Goal: Information Seeking & Learning: Learn about a topic

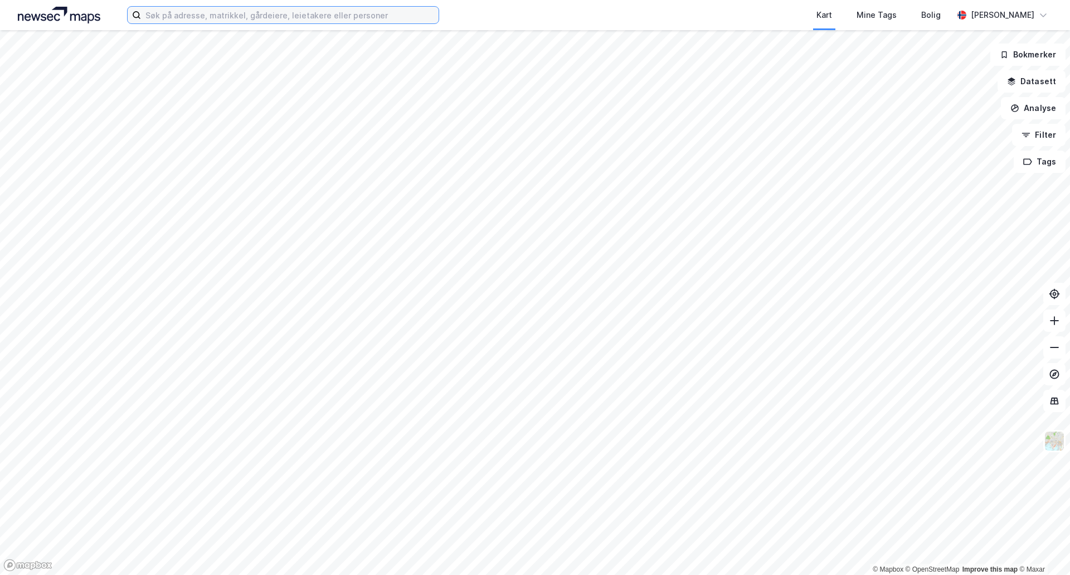
click at [212, 18] on input at bounding box center [290, 15] width 298 height 17
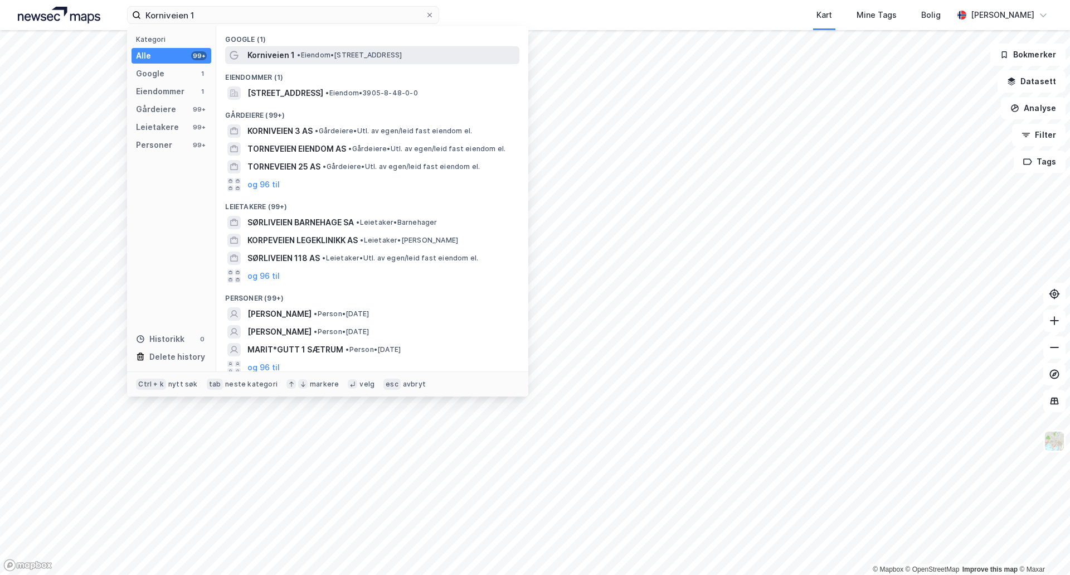
click at [284, 54] on span "Korniveien 1" at bounding box center [270, 54] width 47 height 13
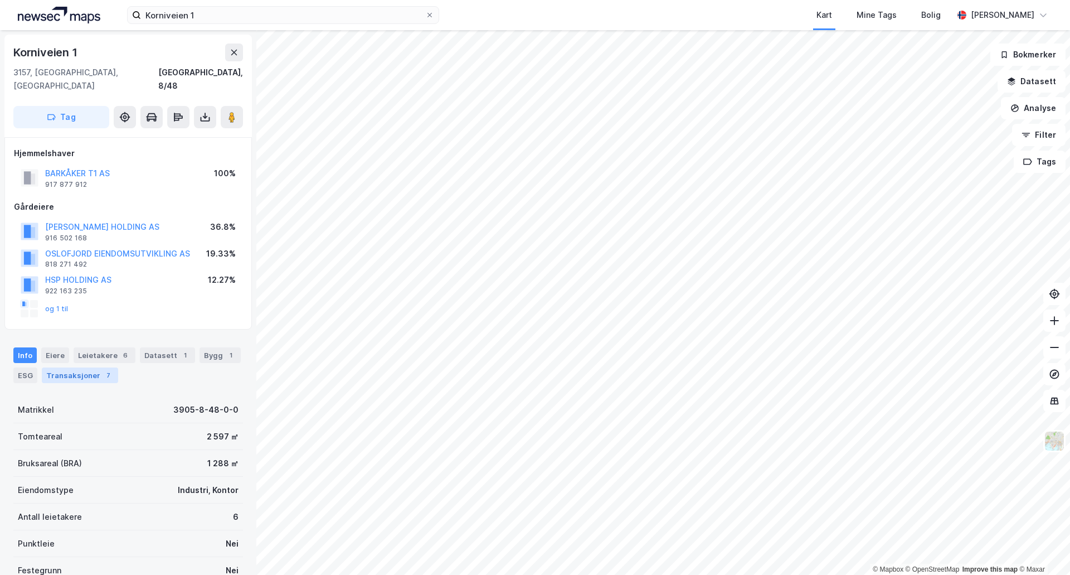
click at [82, 367] on div "Transaksjoner 7" at bounding box center [80, 375] width 76 height 16
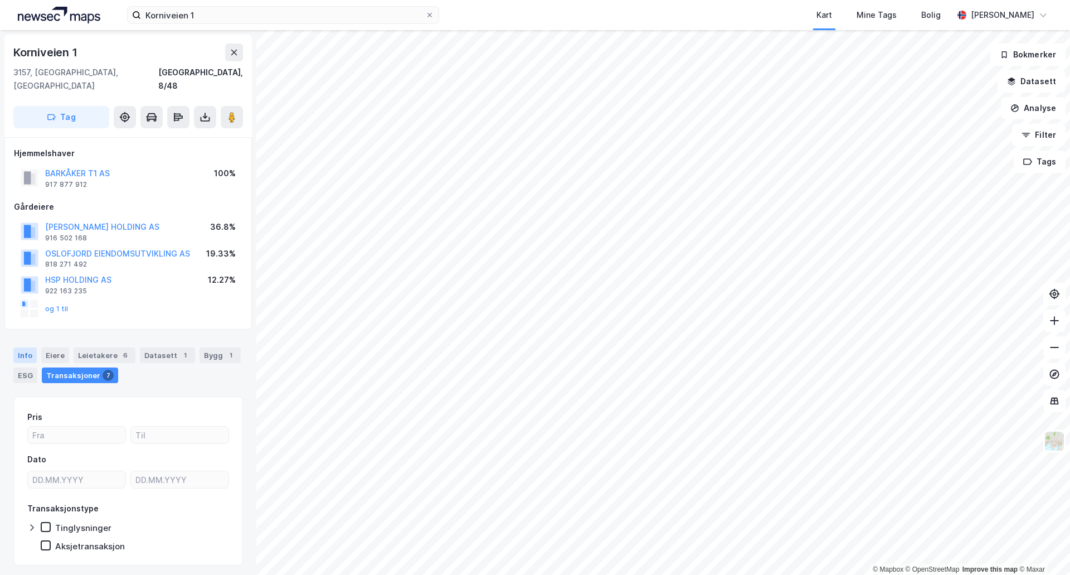
click at [26, 347] on div "Info" at bounding box center [24, 355] width 23 height 16
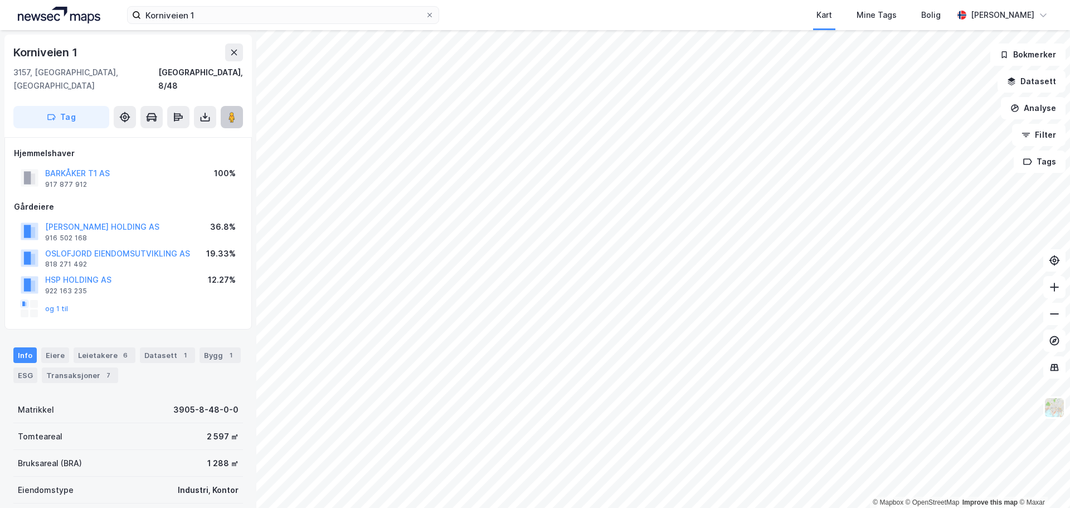
click at [237, 106] on button at bounding box center [232, 117] width 22 height 22
click at [30, 367] on div "ESG" at bounding box center [25, 375] width 24 height 16
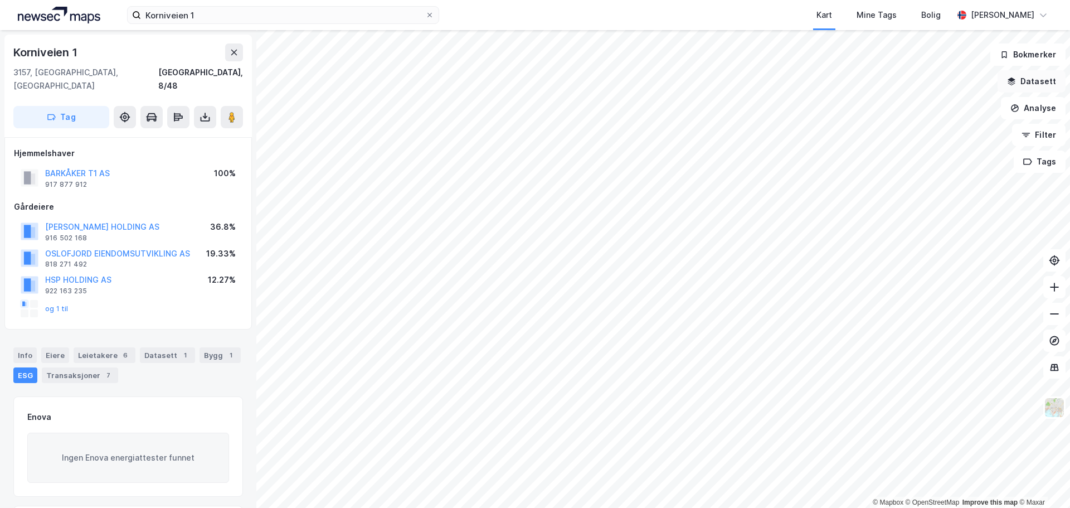
click at [1023, 79] on button "Datasett" at bounding box center [1032, 81] width 68 height 22
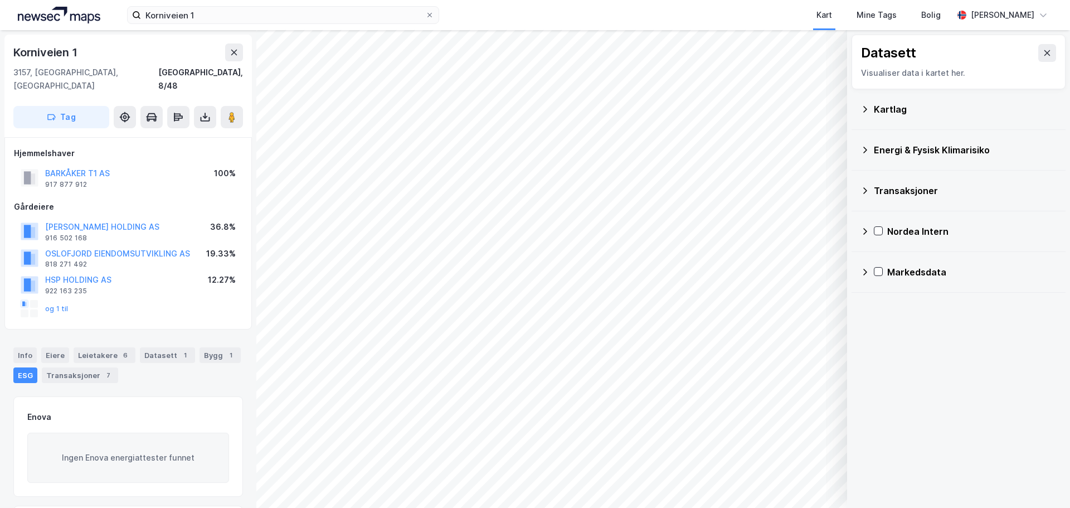
click at [919, 147] on div "Energi & Fysisk Klimarisiko" at bounding box center [965, 149] width 183 height 13
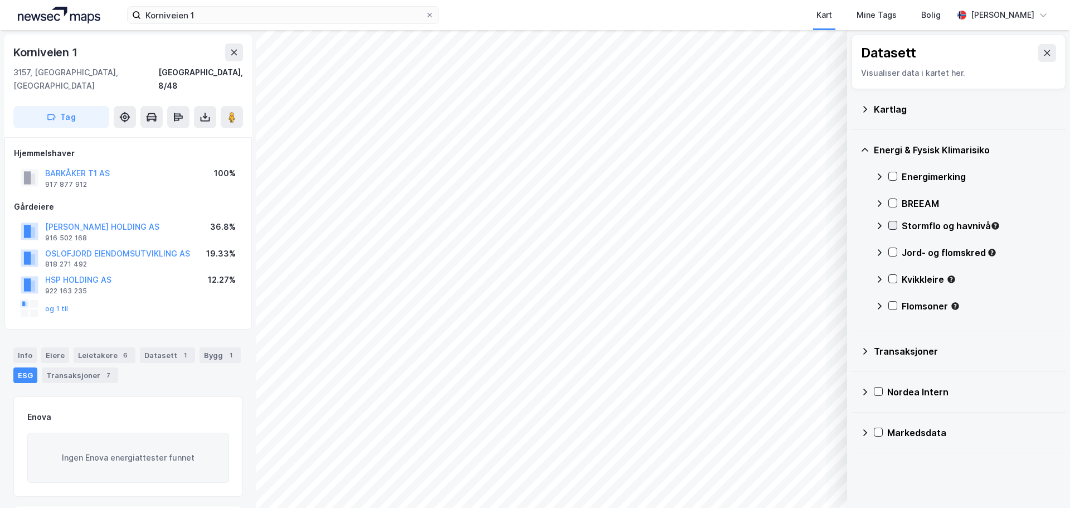
click at [894, 227] on icon at bounding box center [893, 225] width 8 height 8
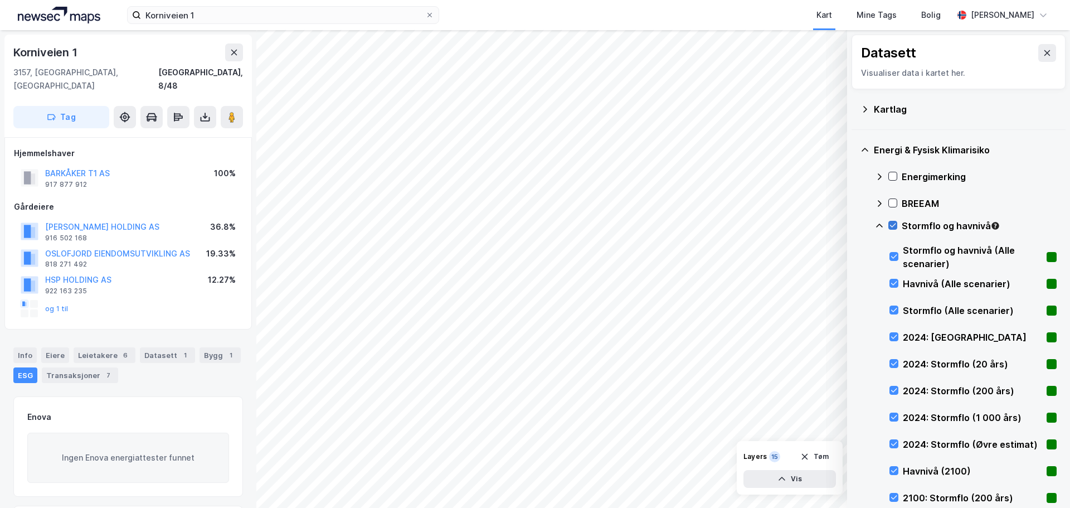
click at [894, 227] on icon at bounding box center [893, 225] width 8 height 8
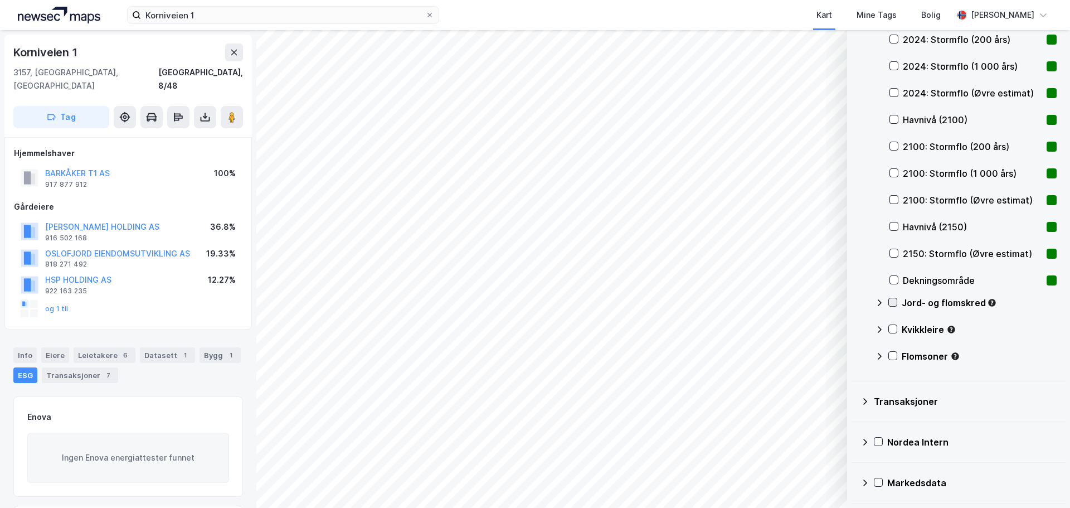
click at [894, 299] on icon at bounding box center [893, 302] width 8 height 8
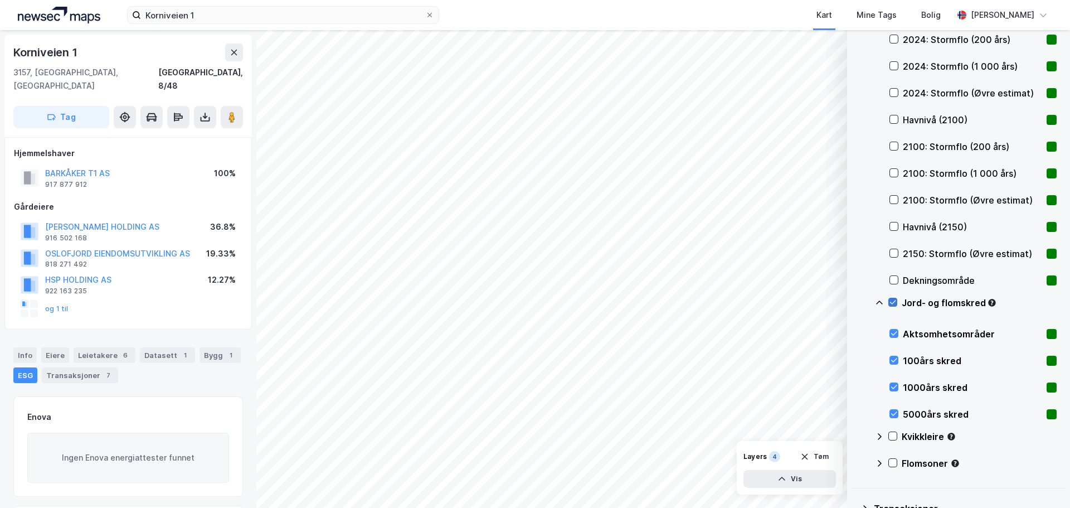
click at [894, 299] on icon at bounding box center [893, 302] width 8 height 8
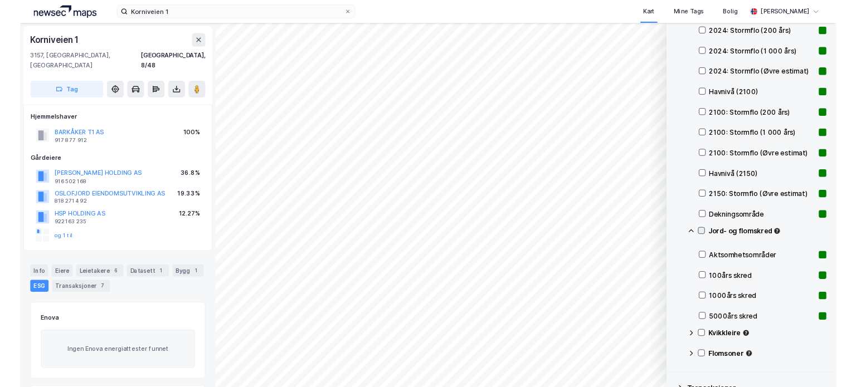
scroll to position [458, 0]
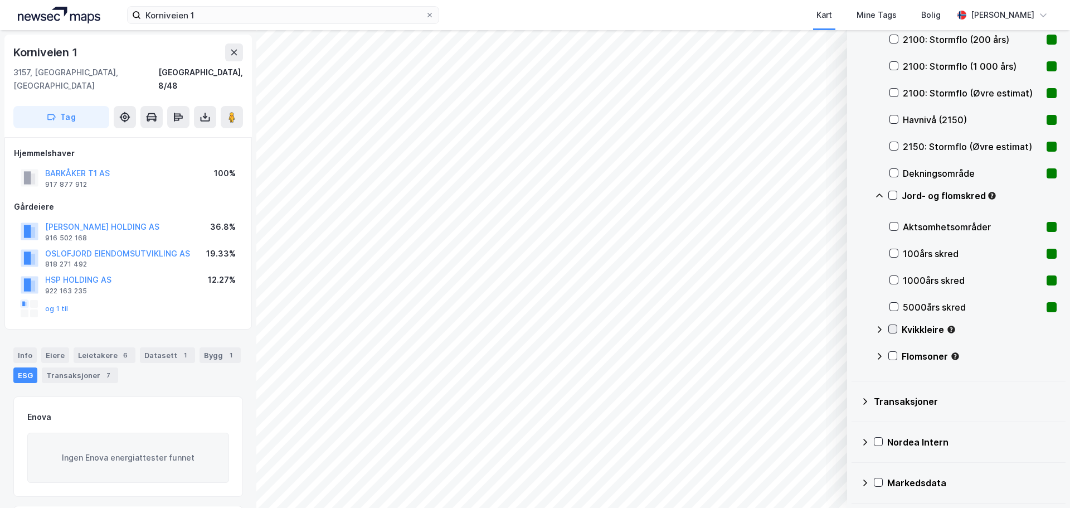
click at [895, 326] on icon at bounding box center [893, 329] width 8 height 8
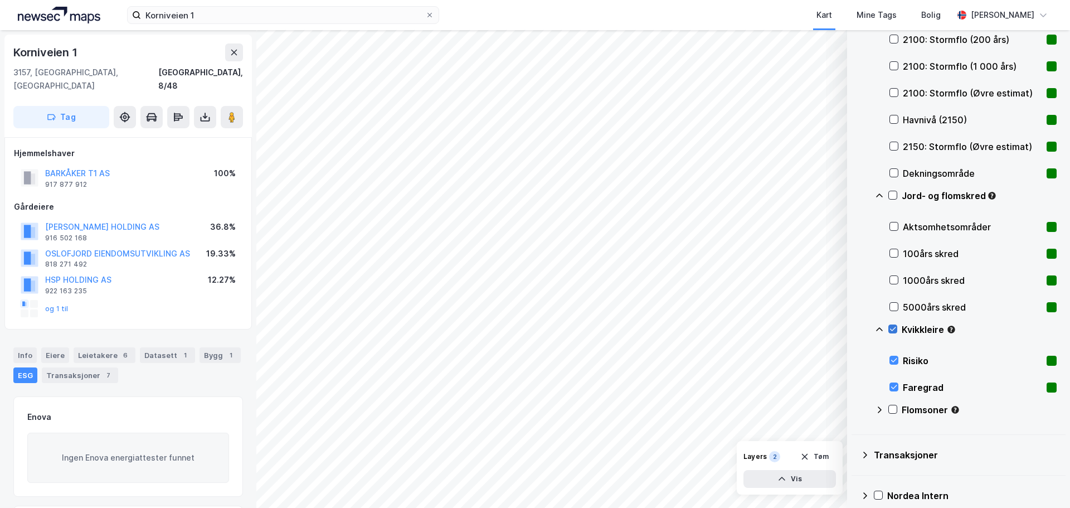
click at [892, 328] on icon at bounding box center [893, 329] width 8 height 8
click at [894, 408] on icon at bounding box center [893, 409] width 8 height 8
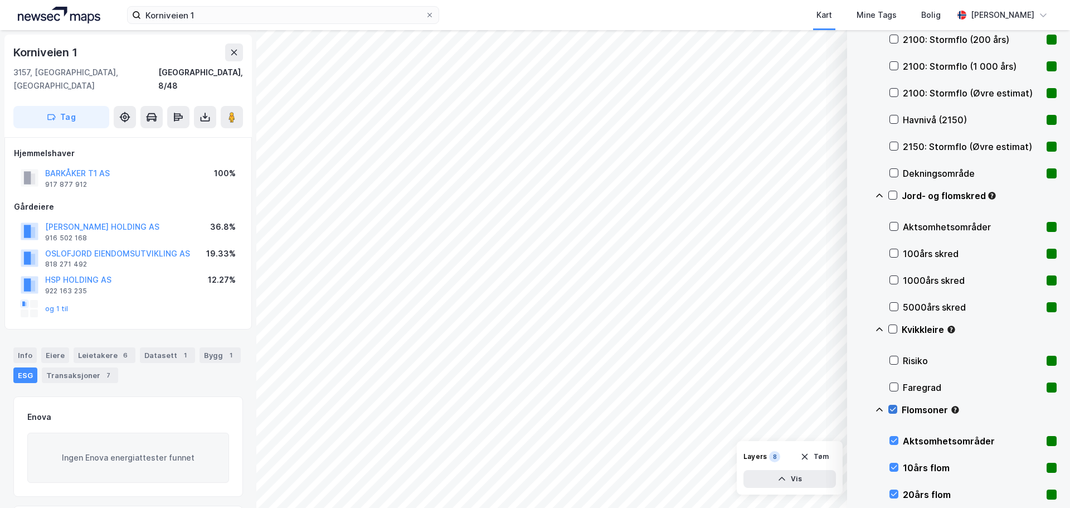
click at [893, 408] on icon at bounding box center [893, 409] width 8 height 8
click at [891, 328] on icon at bounding box center [893, 329] width 8 height 8
click at [892, 409] on icon at bounding box center [893, 409] width 8 height 8
click at [892, 328] on icon at bounding box center [893, 329] width 8 height 8
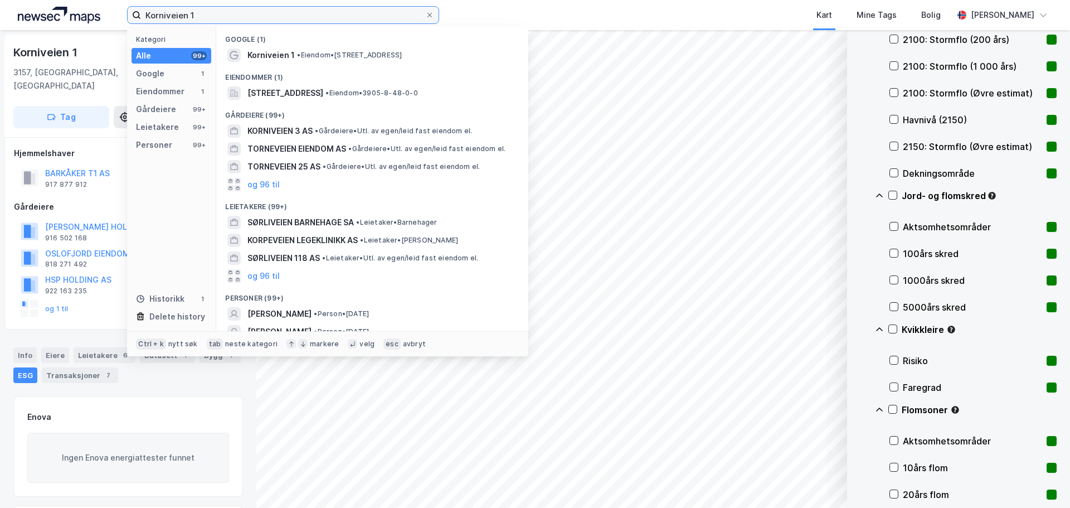
drag, startPoint x: 203, startPoint y: 17, endPoint x: 111, endPoint y: 14, distance: 91.4
click at [111, 14] on div "Korniveien 1 Kategori Alle 99+ Google 1 Eiendommer 1 Gårdeiere 99+ Leietakere 9…" at bounding box center [535, 15] width 1070 height 30
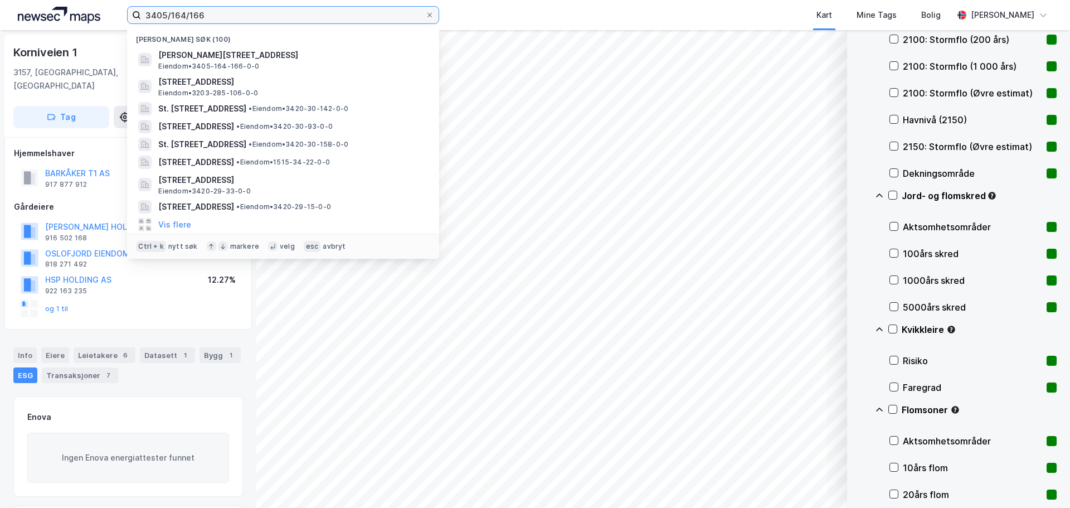
type input "3405/164/166"
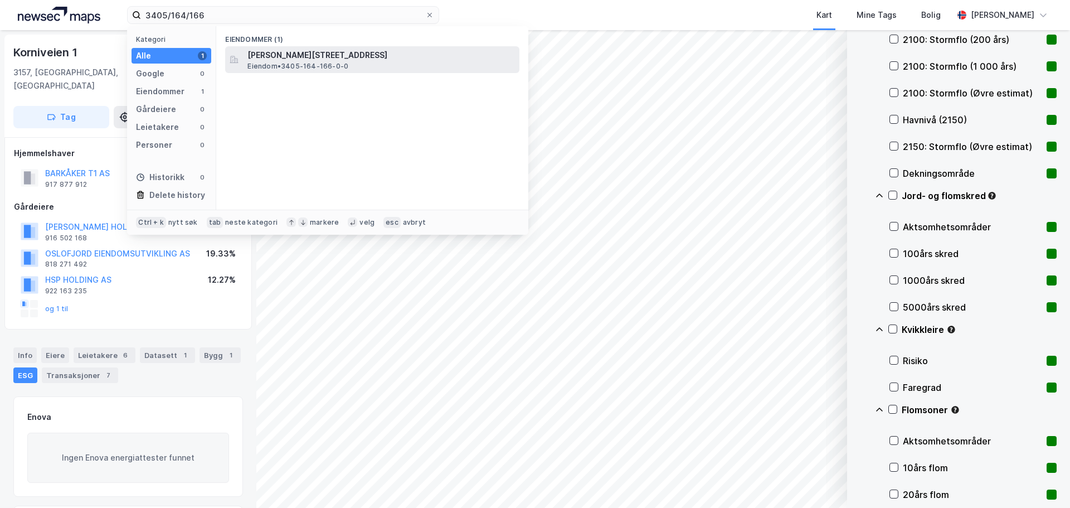
click at [290, 56] on span "[PERSON_NAME][STREET_ADDRESS]" at bounding box center [381, 54] width 268 height 13
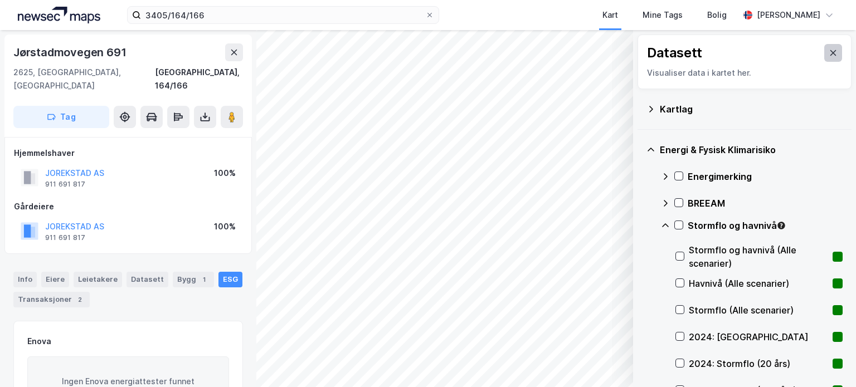
click at [829, 54] on icon at bounding box center [833, 52] width 9 height 9
